Goal: Information Seeking & Learning: Find specific fact

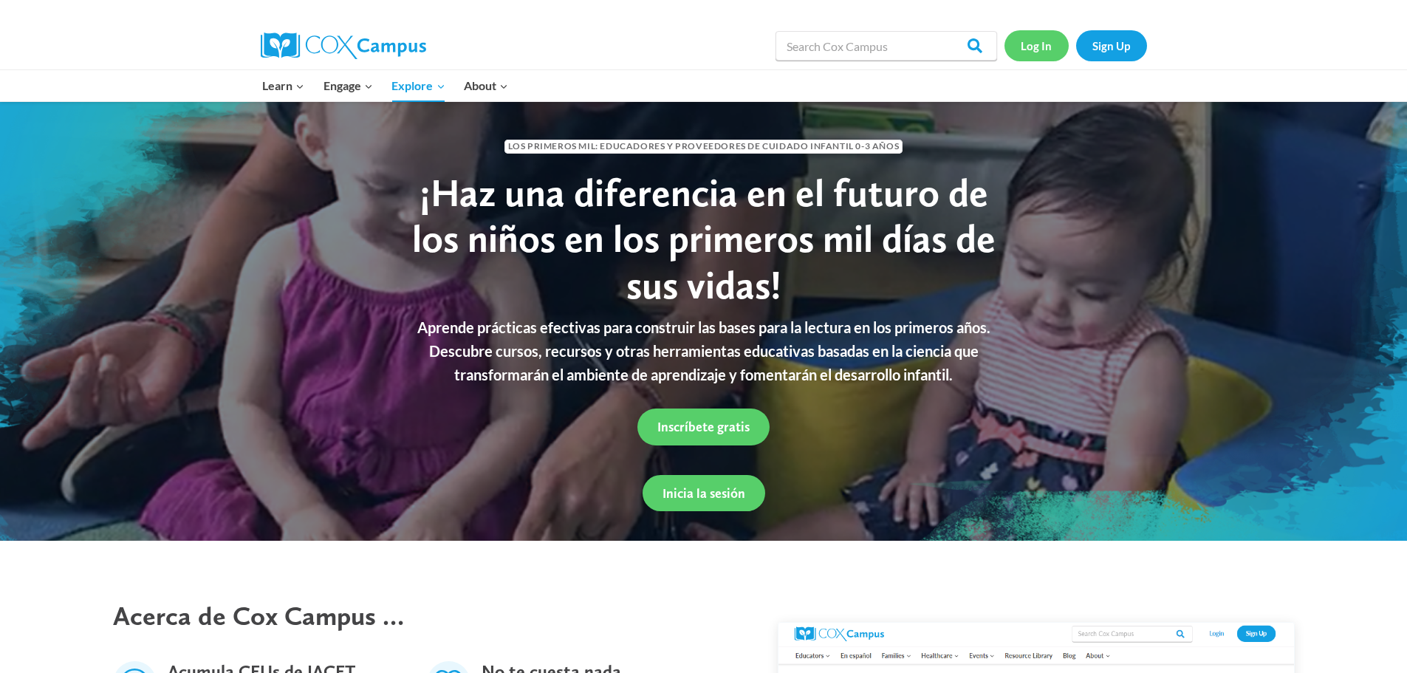
click at [1037, 50] on link "Log In" at bounding box center [1037, 45] width 64 height 30
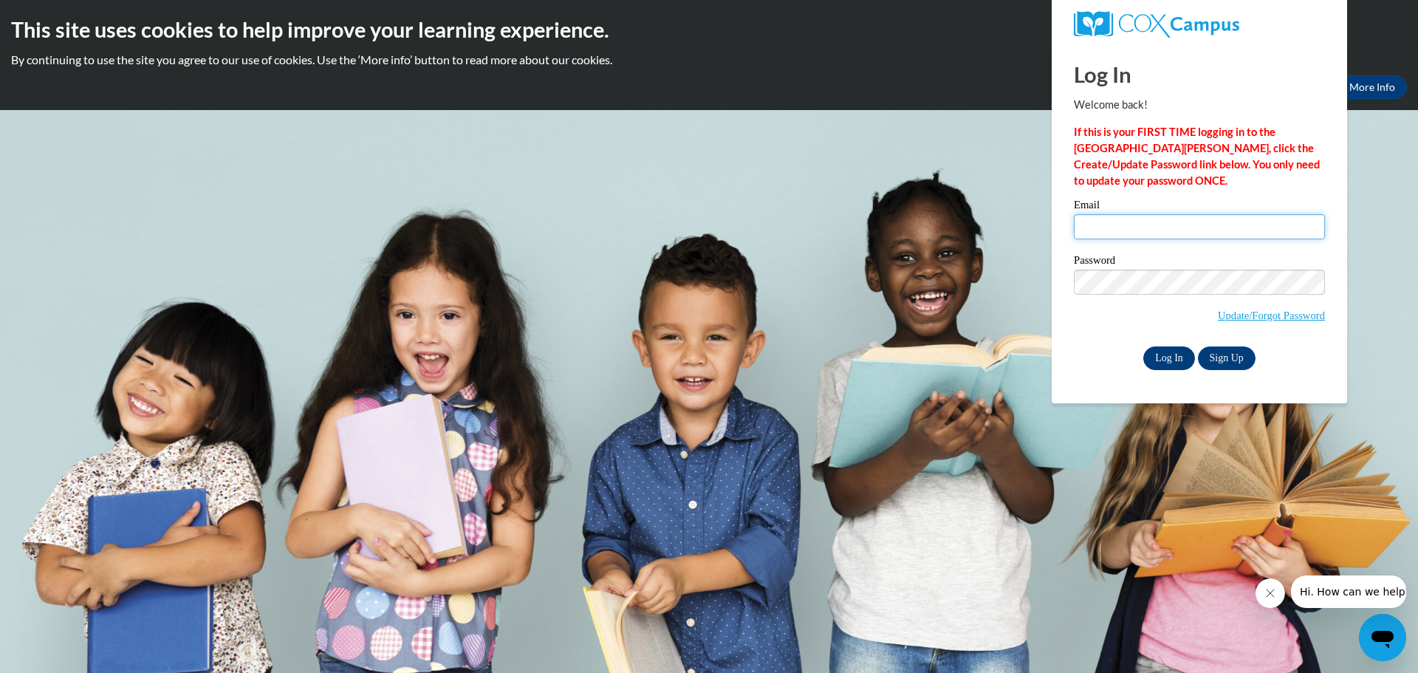
type input "mareyes@ibqheadstart.org"
click at [1164, 353] on input "Log In" at bounding box center [1170, 358] width 52 height 24
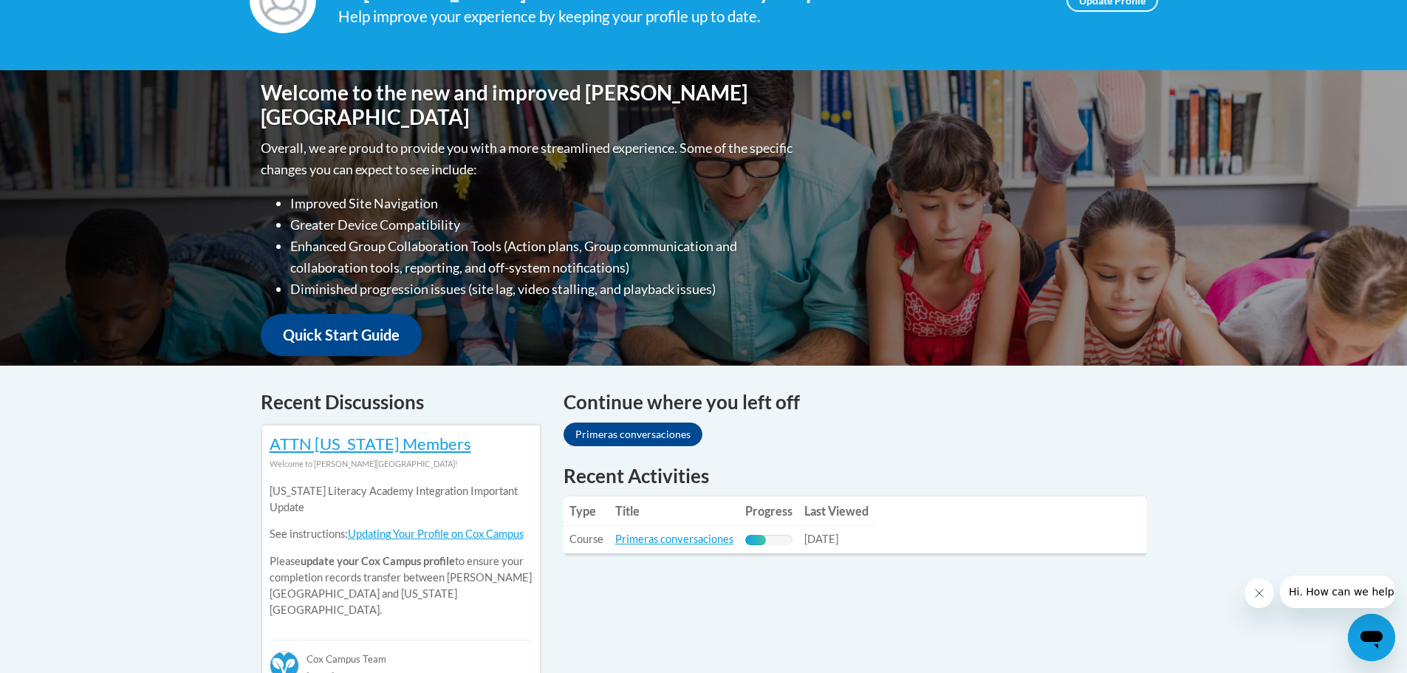
scroll to position [74, 0]
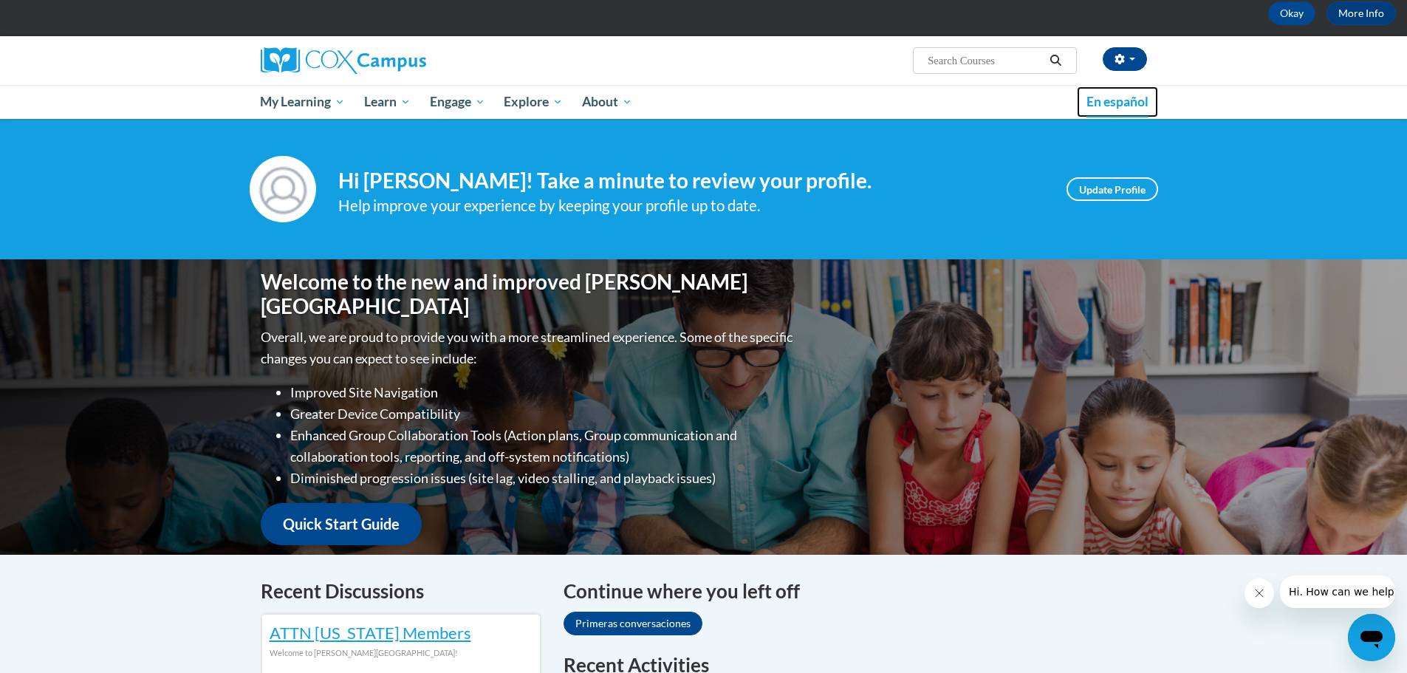
click at [1132, 98] on span "En español" at bounding box center [1118, 102] width 62 height 16
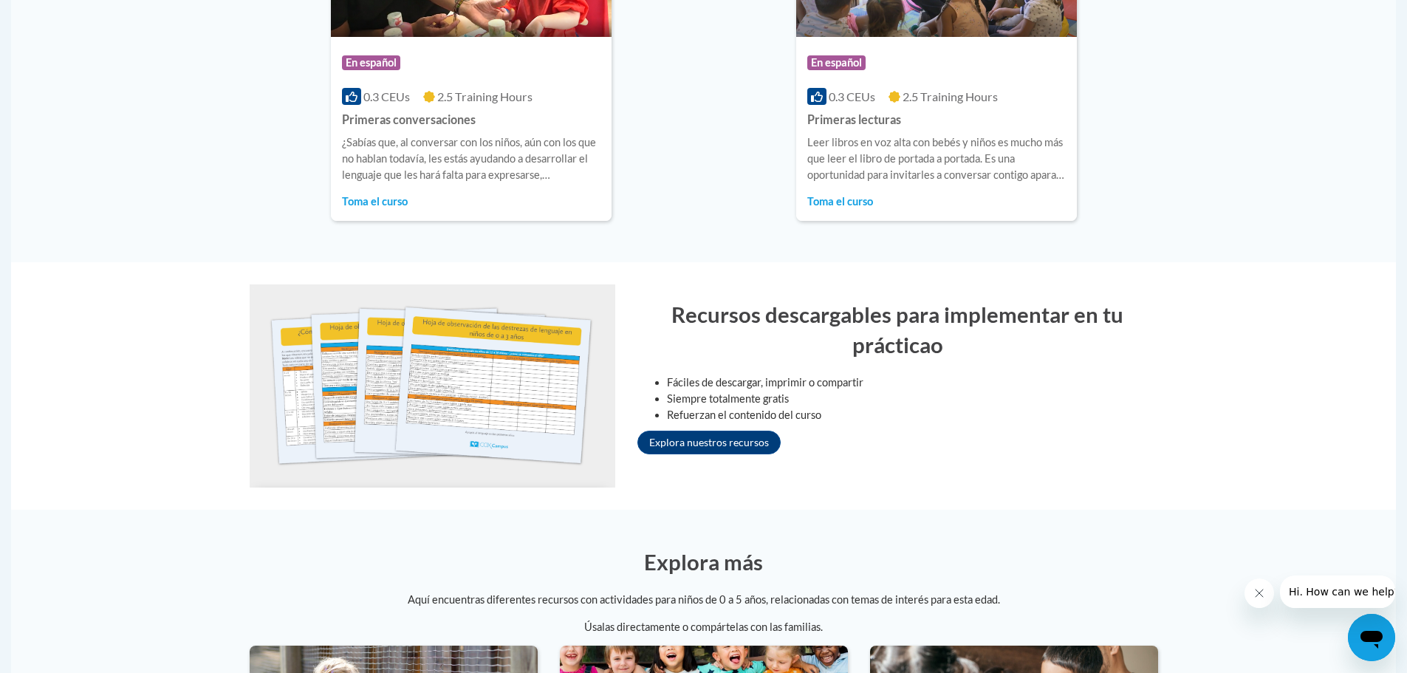
scroll to position [1478, 0]
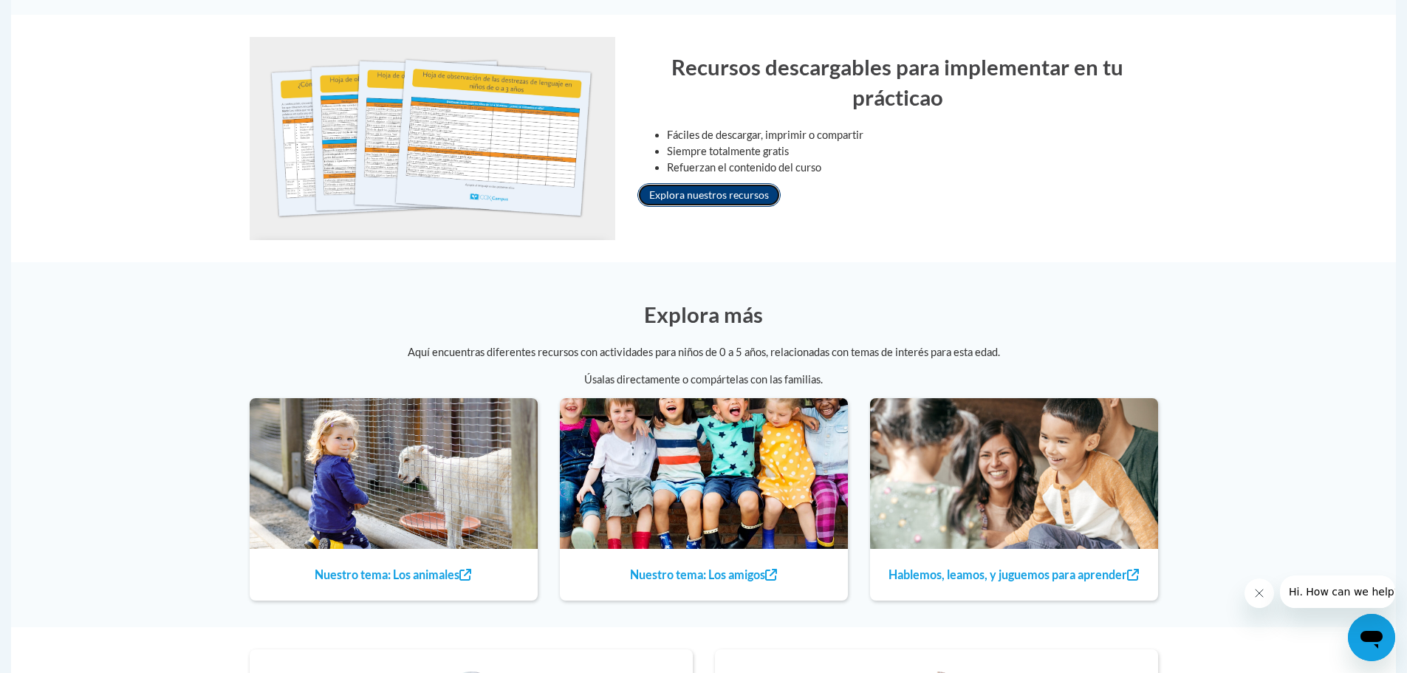
click at [697, 198] on link "Explora nuestros recursos" at bounding box center [709, 195] width 143 height 24
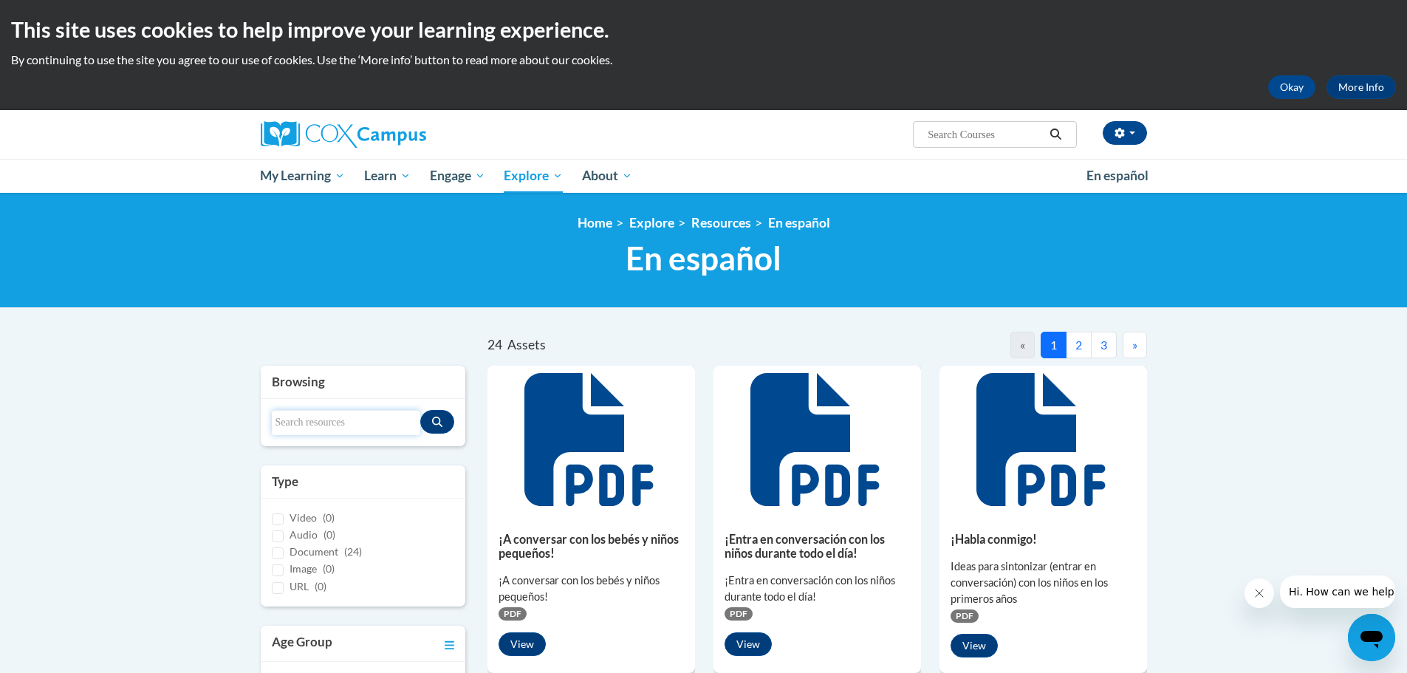
click at [404, 421] on input "Search resources" at bounding box center [346, 422] width 149 height 25
type input "sira"
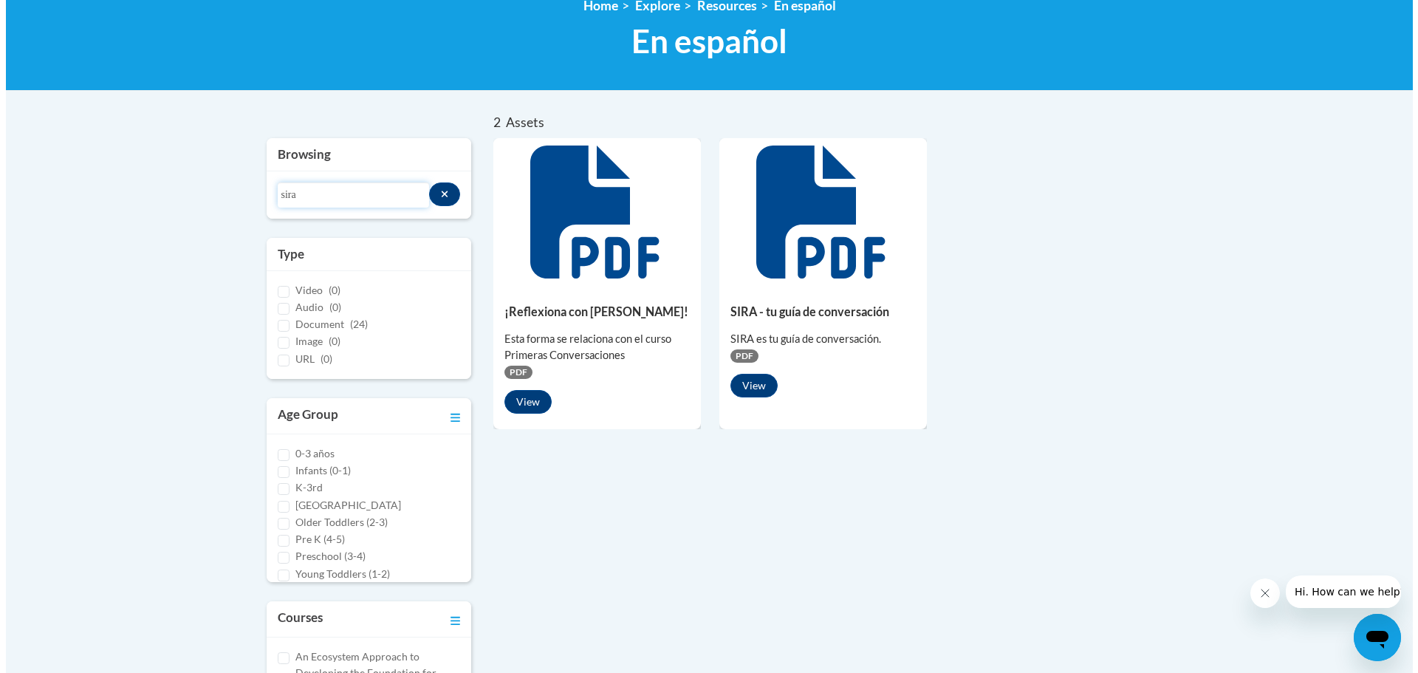
scroll to position [222, 0]
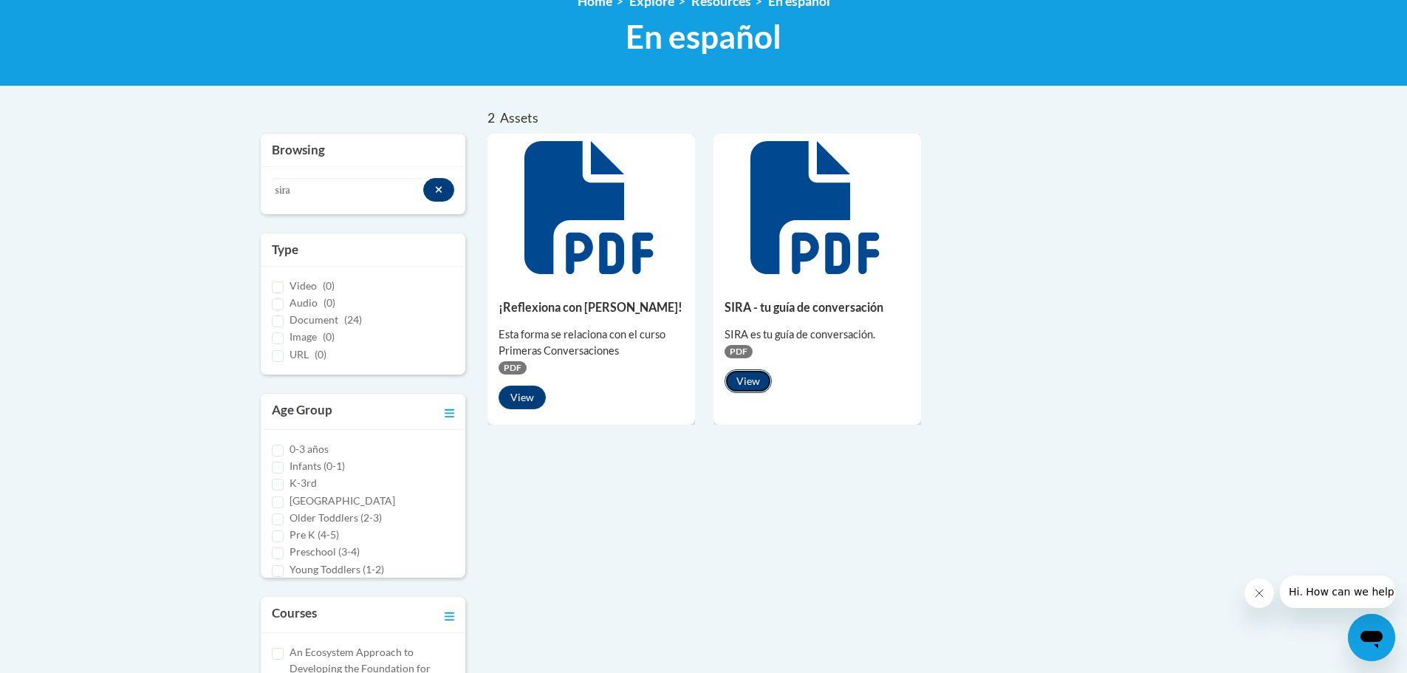
click at [759, 384] on button "View" at bounding box center [748, 381] width 47 height 24
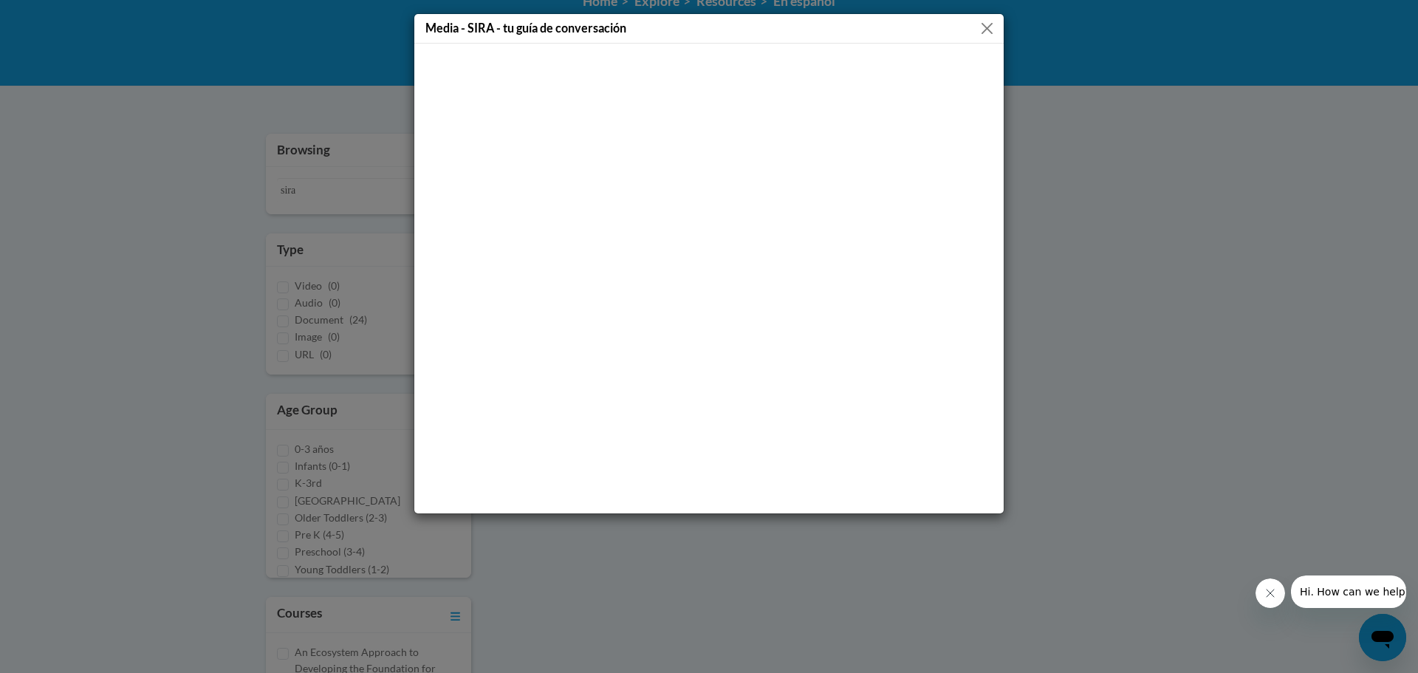
click at [985, 33] on button "Close" at bounding box center [987, 28] width 18 height 18
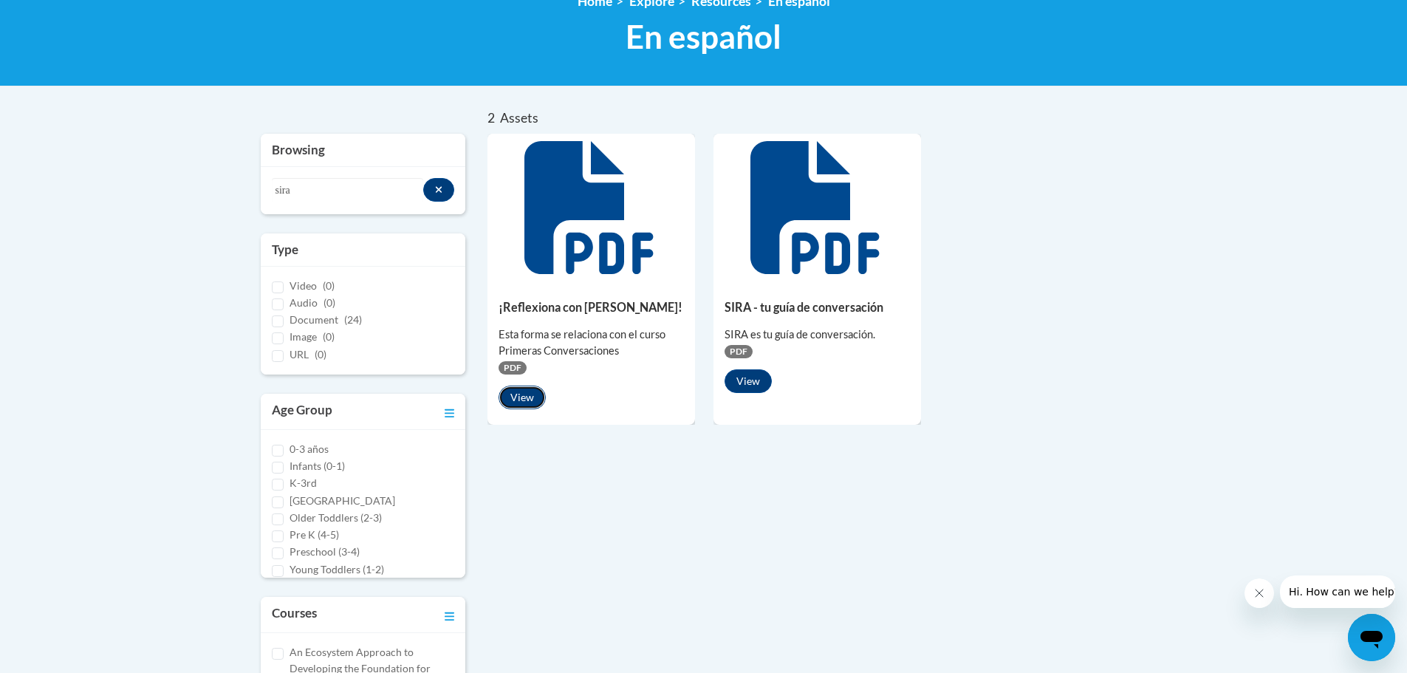
click at [525, 401] on button "View" at bounding box center [522, 398] width 47 height 24
